Goal: Task Accomplishment & Management: Use online tool/utility

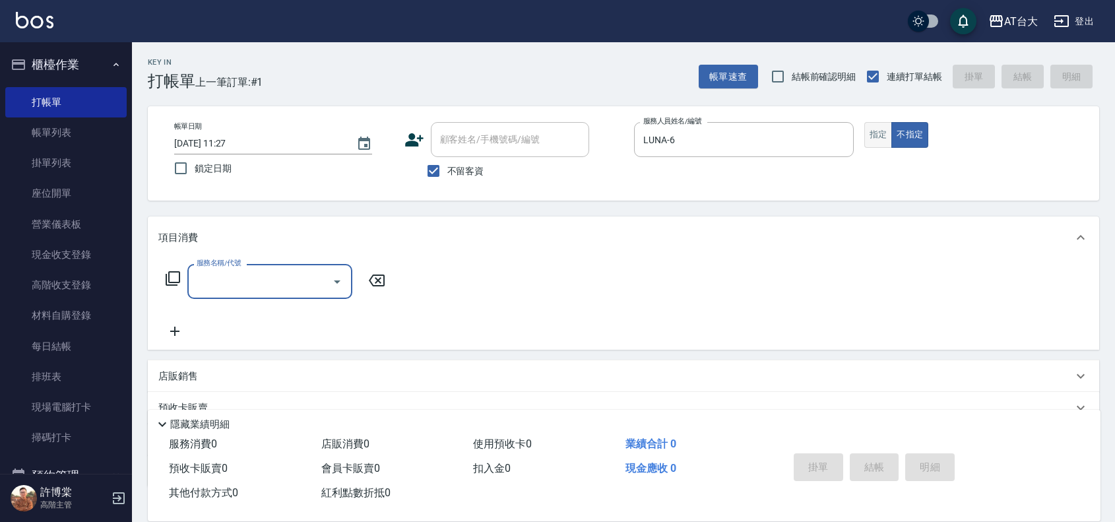
click at [871, 137] on button "指定" at bounding box center [878, 135] width 28 height 26
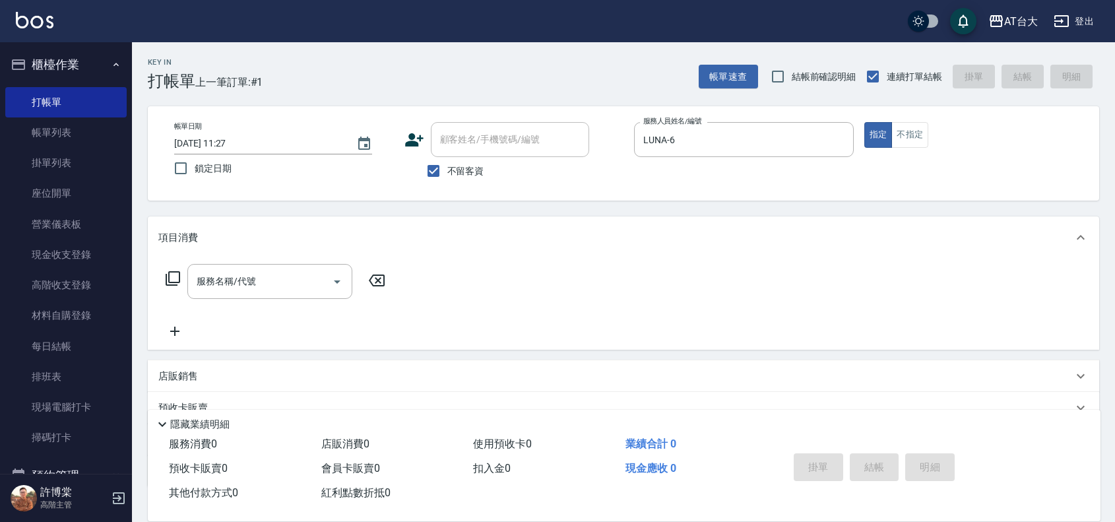
type button "true"
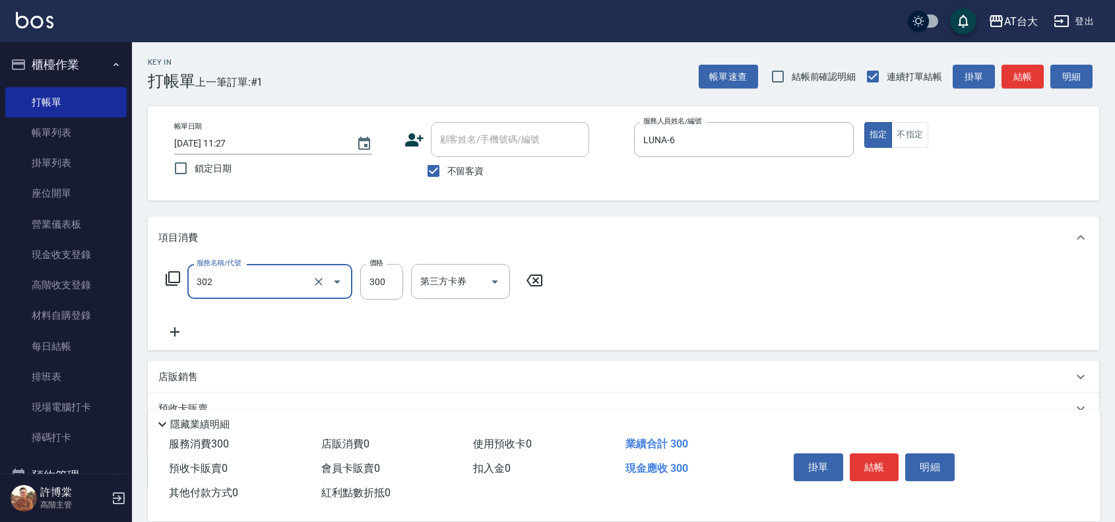
type input "剪髮(302)"
type input "450"
click at [889, 466] on button "結帳" at bounding box center [874, 467] width 49 height 28
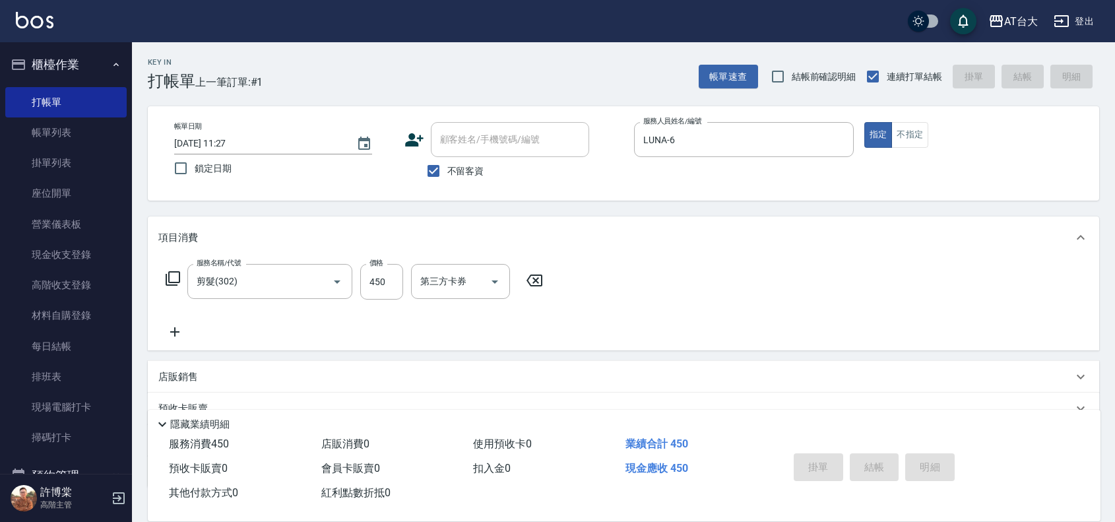
type input "[DATE] 12:12"
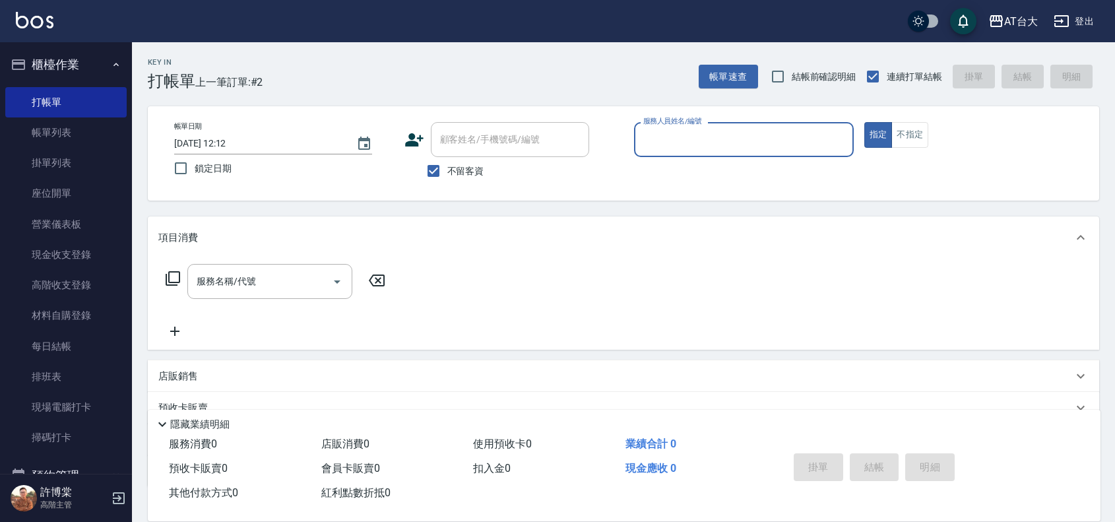
click at [737, 137] on input "服務人員姓名/編號" at bounding box center [744, 139] width 208 height 23
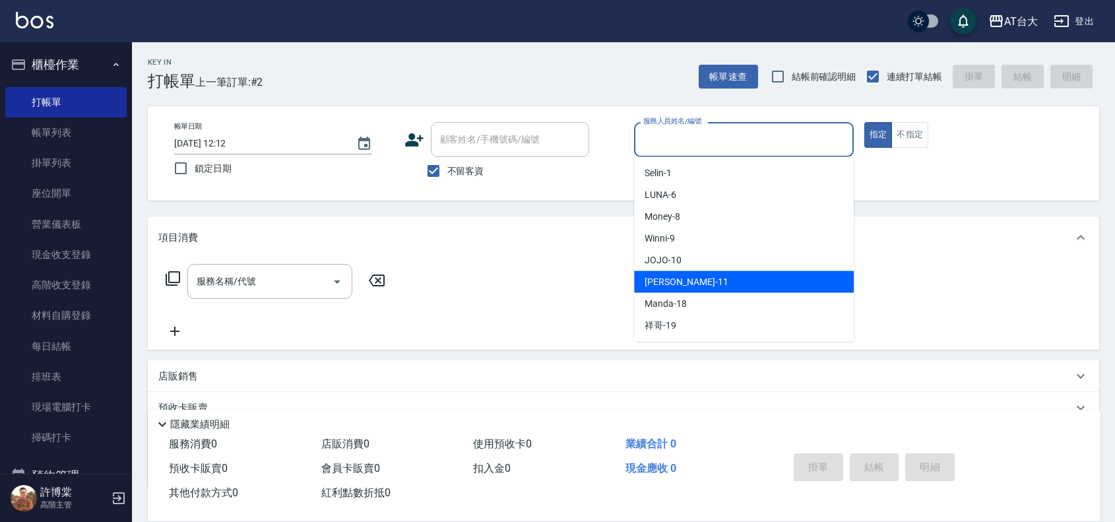
click at [718, 274] on div "[PERSON_NAME] -11" at bounding box center [744, 282] width 220 height 22
type input "[PERSON_NAME]-11"
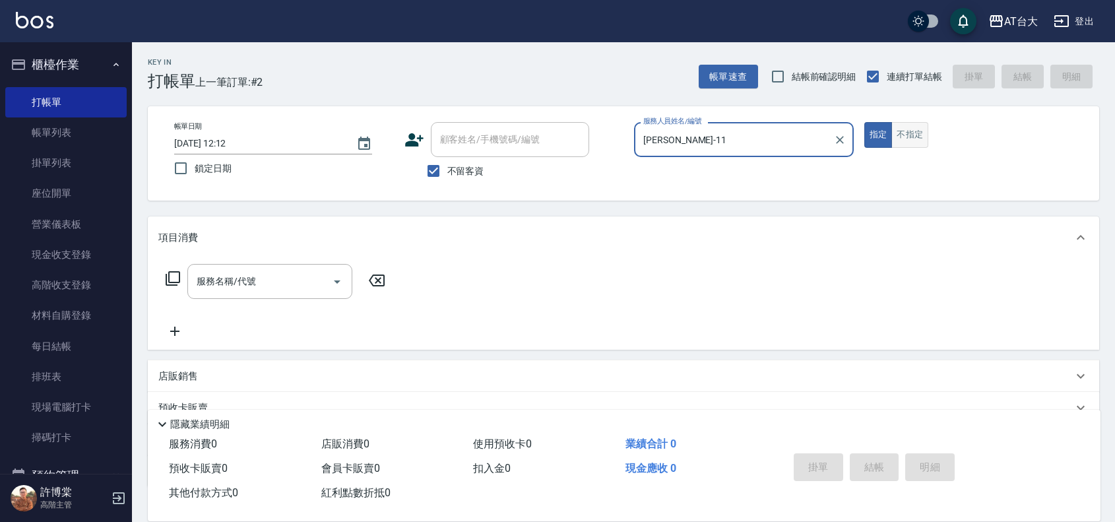
click at [912, 122] on button "不指定" at bounding box center [909, 135] width 37 height 26
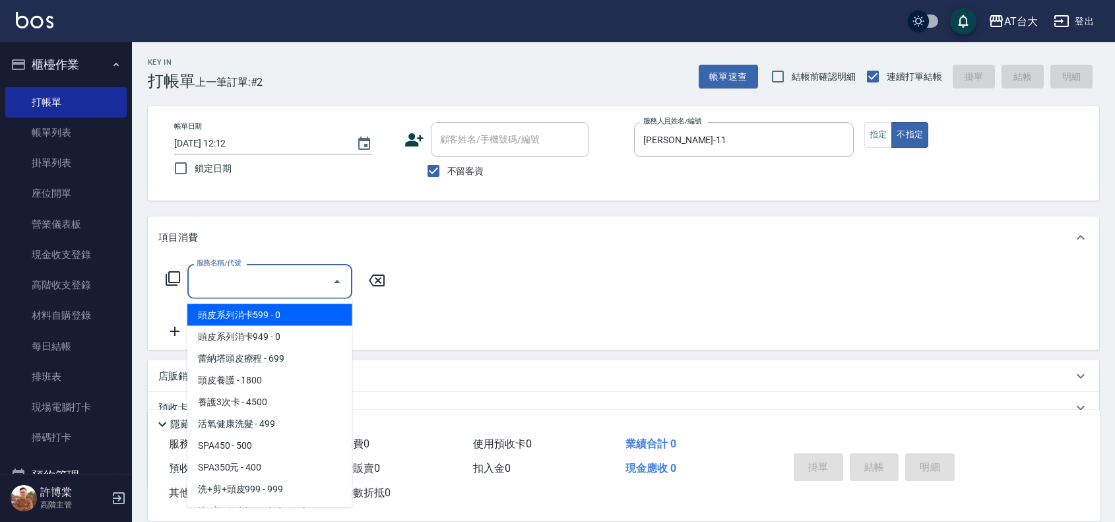
click at [224, 272] on div "服務名稱/代號 服務名稱/代號" at bounding box center [269, 281] width 165 height 35
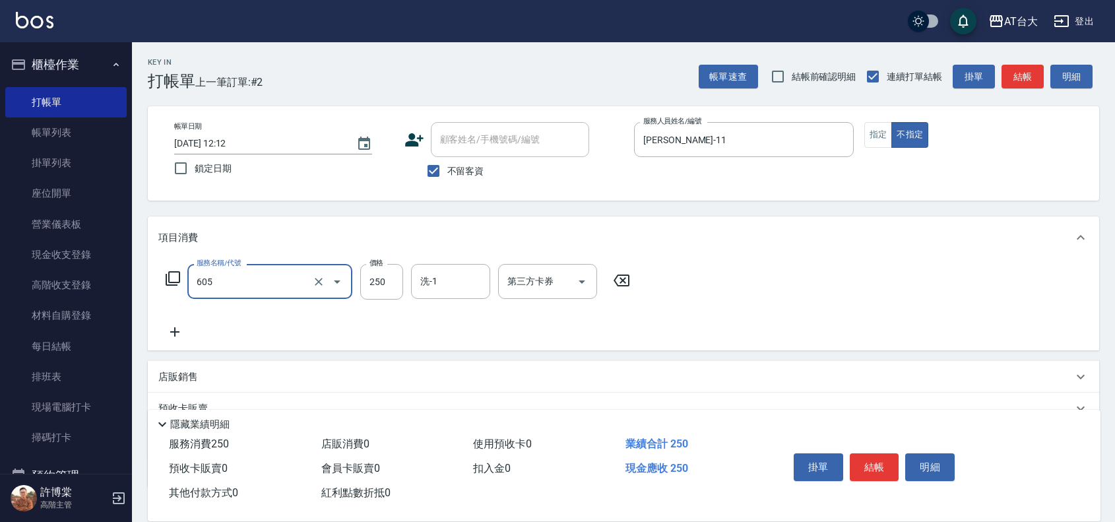
type input "洗髮 (女)(605)"
type input "450"
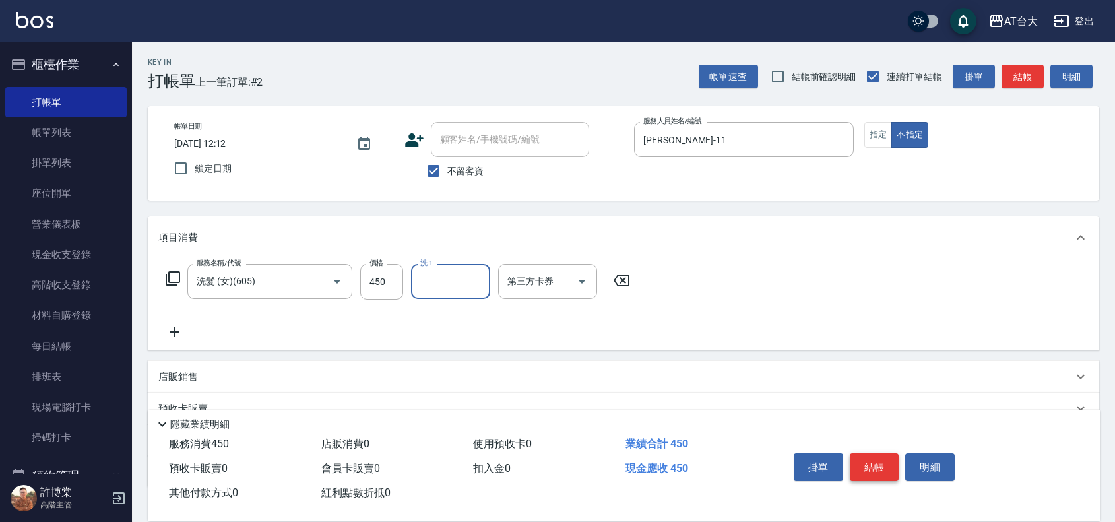
click at [871, 463] on button "結帳" at bounding box center [874, 467] width 49 height 28
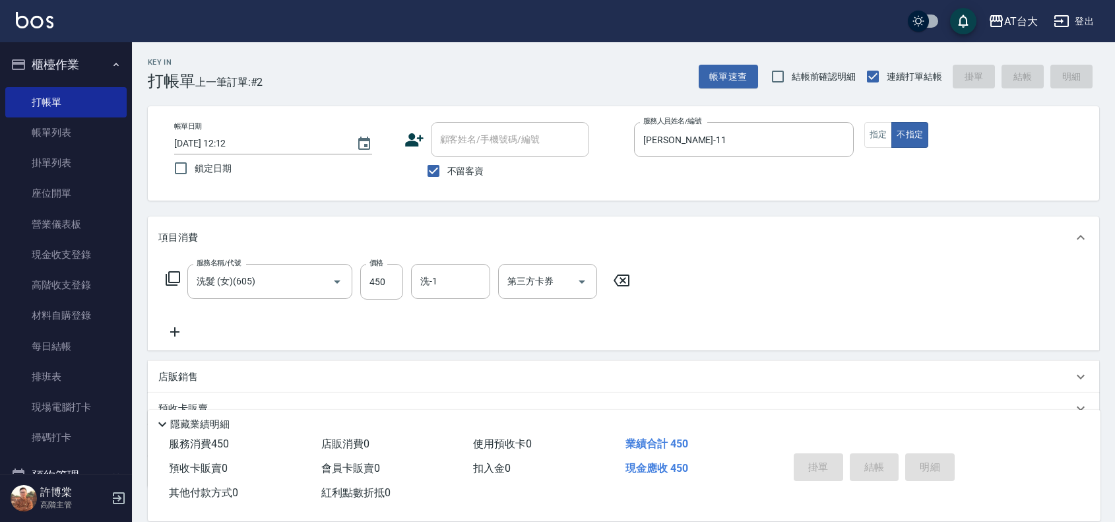
type input "[DATE] 12:30"
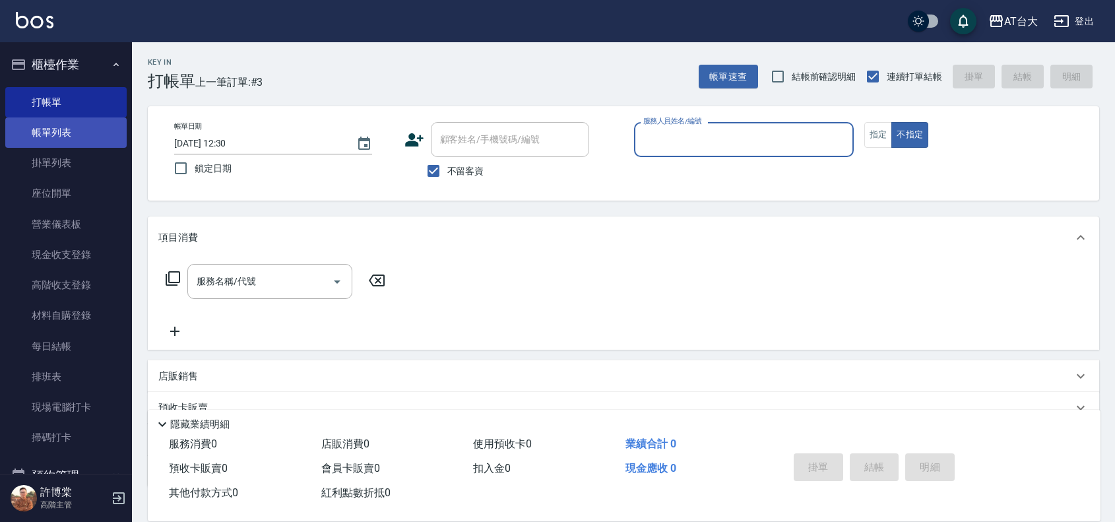
click at [94, 127] on link "帳單列表" at bounding box center [65, 132] width 121 height 30
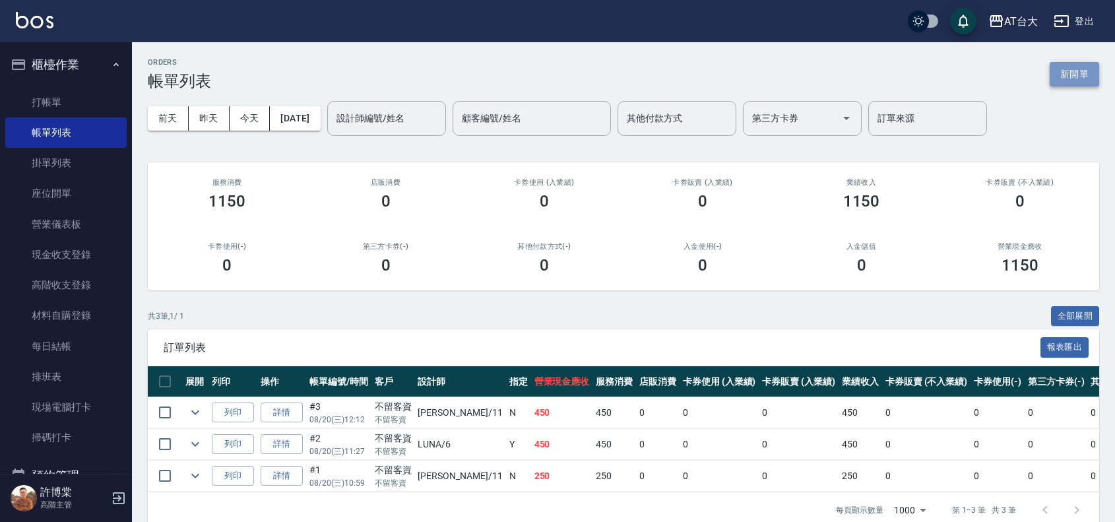
click at [1094, 76] on button "新開單" at bounding box center [1074, 74] width 49 height 24
